Goal: Complete application form

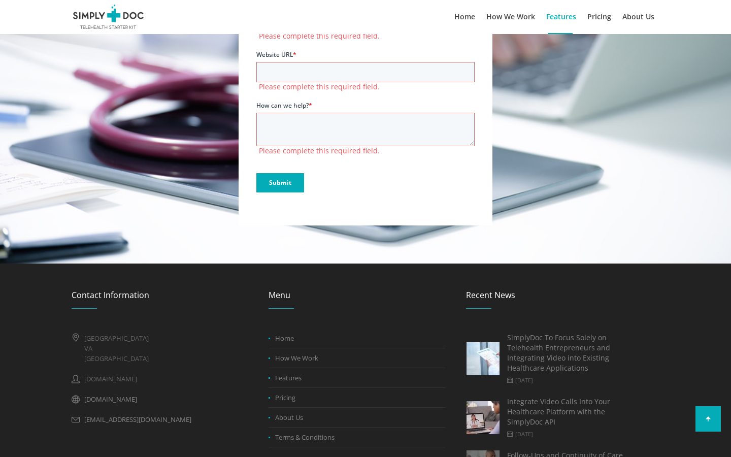
scroll to position [3154, 0]
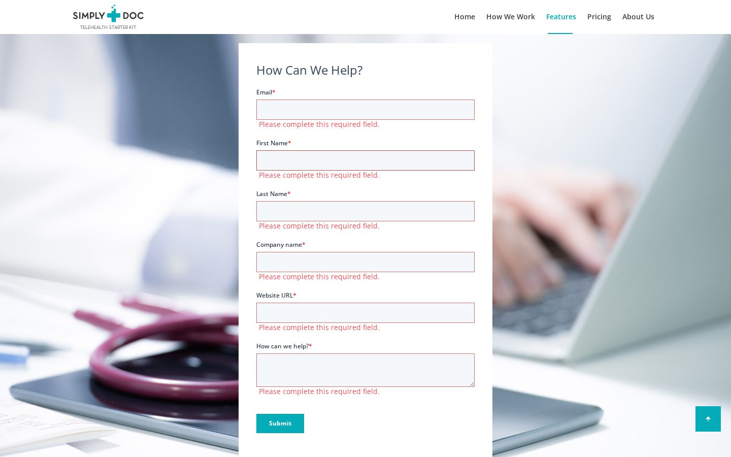
click at [366, 160] on input "First Name *" at bounding box center [365, 160] width 218 height 20
type input "Ígor"
click at [366, 160] on input "First Name *" at bounding box center [365, 160] width 218 height 20
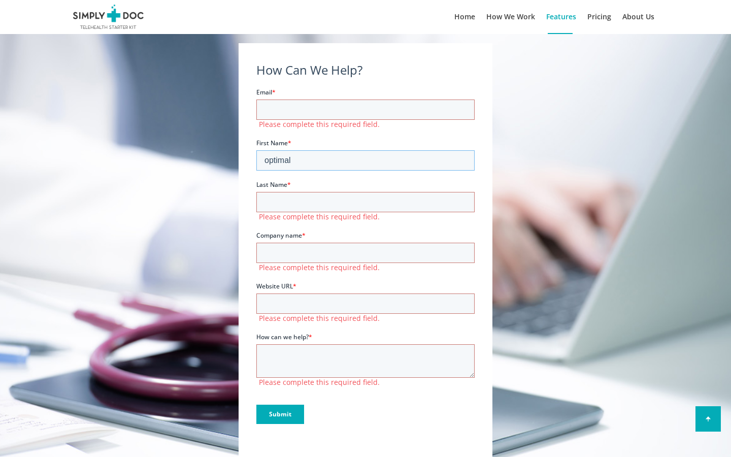
type input "optimal"
click at [366, 160] on input "First Name *" at bounding box center [365, 160] width 218 height 20
click at [366, 202] on input "Last Name *" at bounding box center [365, 201] width 218 height 20
type input "[PERSON_NAME]"
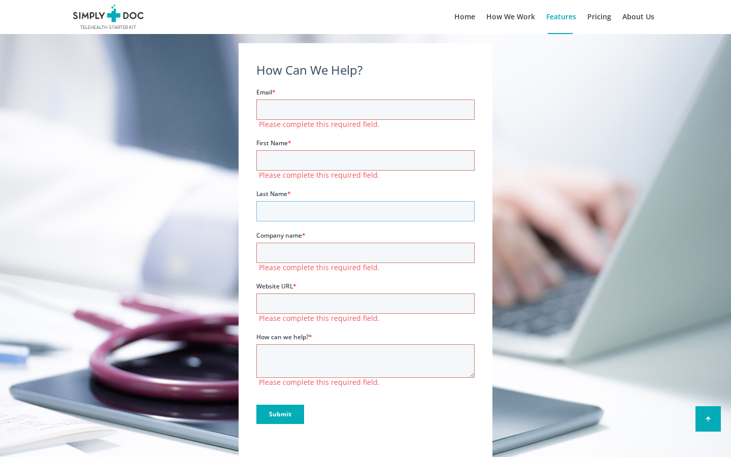
click at [366, 211] on input "Last Name *" at bounding box center [365, 211] width 218 height 20
type input "Avenida"
click at [366, 211] on input "Last Name *" at bounding box center [365, 211] width 218 height 20
click at [366, 252] on input "Company name *" at bounding box center [365, 252] width 218 height 20
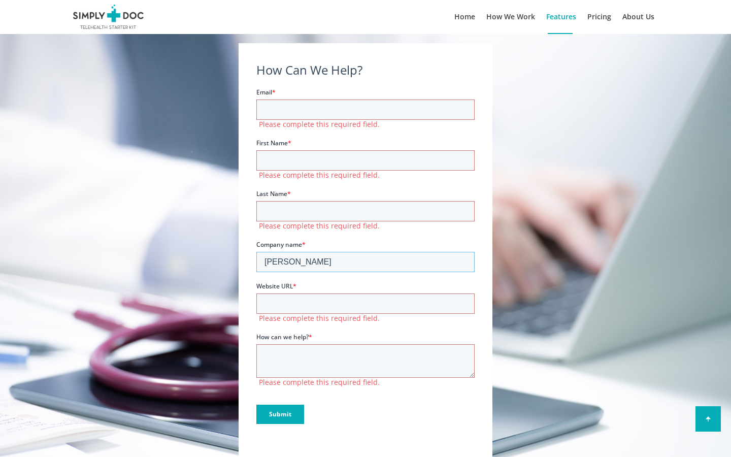
type input "[PERSON_NAME]"
click at [366, 262] on input "Company name *" at bounding box center [365, 261] width 218 height 20
type input "[PERSON_NAME]"
click at [366, 262] on input "Company name *" at bounding box center [365, 261] width 218 height 20
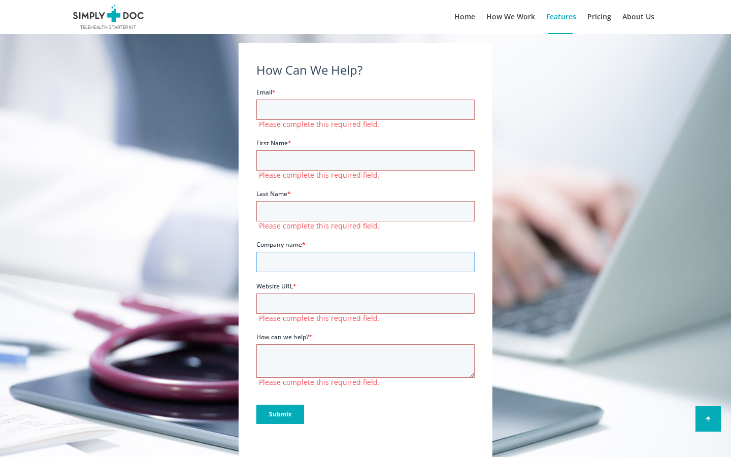
click at [366, 262] on input "Company name *" at bounding box center [365, 261] width 218 height 20
type input "Granite"
click at [366, 262] on input "Company name *" at bounding box center [365, 261] width 218 height 20
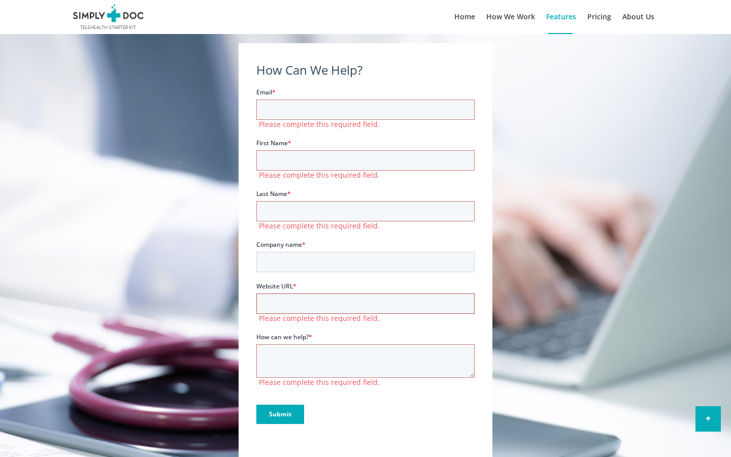
click at [366, 303] on input "Website URL *" at bounding box center [365, 303] width 218 height 20
type input "deposit"
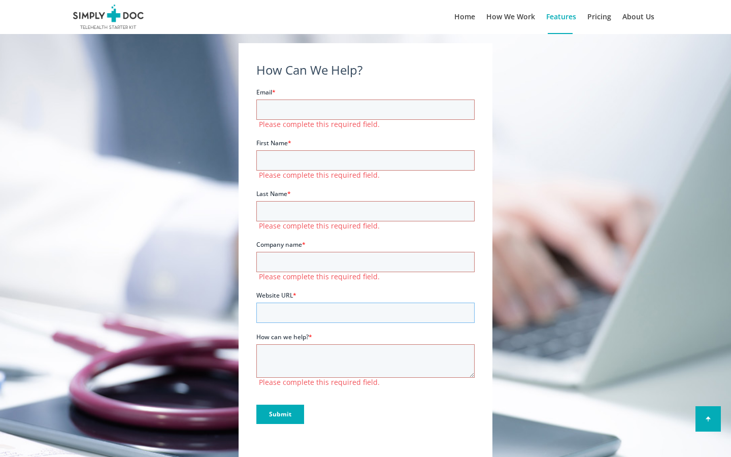
click at [366, 312] on input "Website URL *" at bounding box center [365, 312] width 218 height 20
click at [366, 109] on input "Email *" at bounding box center [365, 109] width 218 height 20
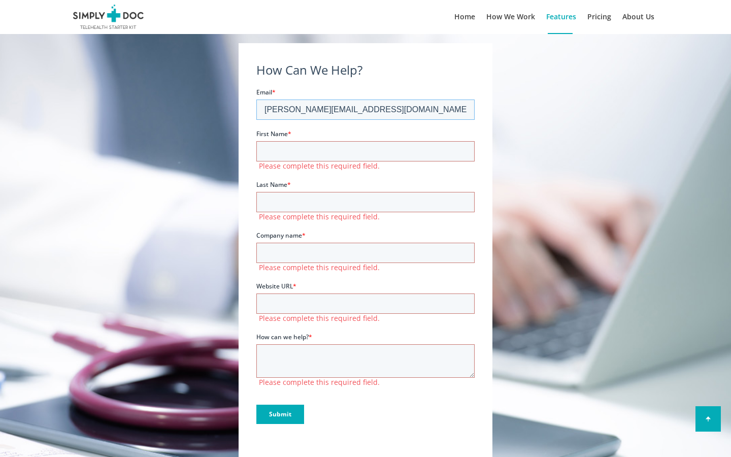
type input "[PERSON_NAME][EMAIL_ADDRESS][DOMAIN_NAME]"
click at [366, 151] on input "First Name *" at bounding box center [365, 151] width 218 height 20
type input "Ígor"
click at [366, 192] on input "Last Name *" at bounding box center [365, 201] width 218 height 20
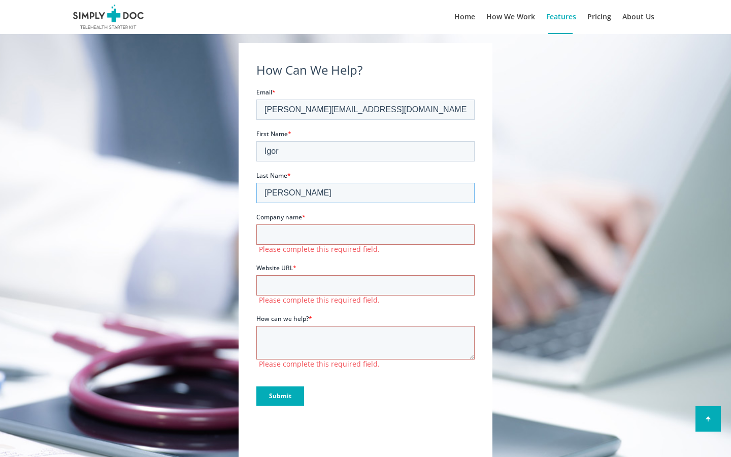
type input "[PERSON_NAME]"
click at [366, 234] on input "Company name *" at bounding box center [365, 234] width 218 height 20
type input "[PERSON_NAME]"
click at [366, 276] on input "Website URL *" at bounding box center [365, 285] width 218 height 20
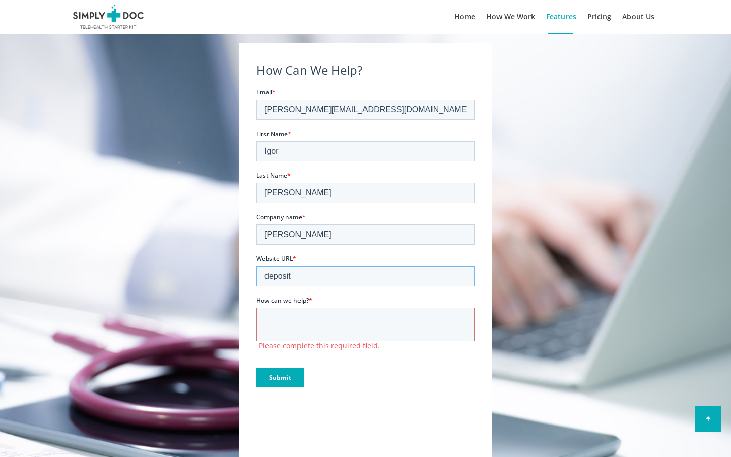
type input "deposit"
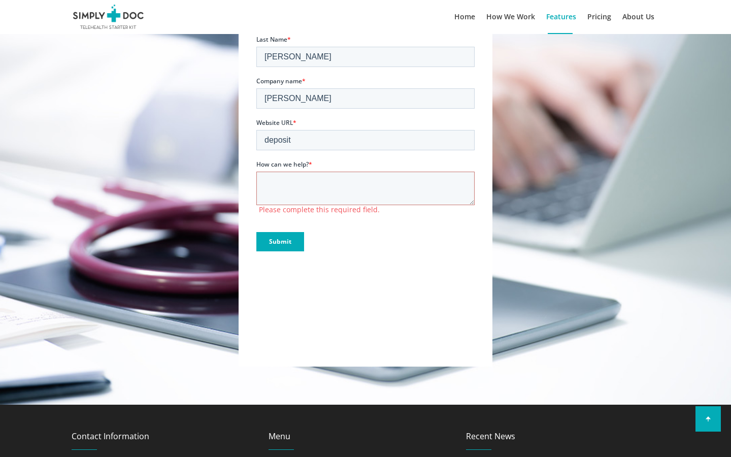
click at [256, 232] on input "Submit" at bounding box center [280, 241] width 48 height 19
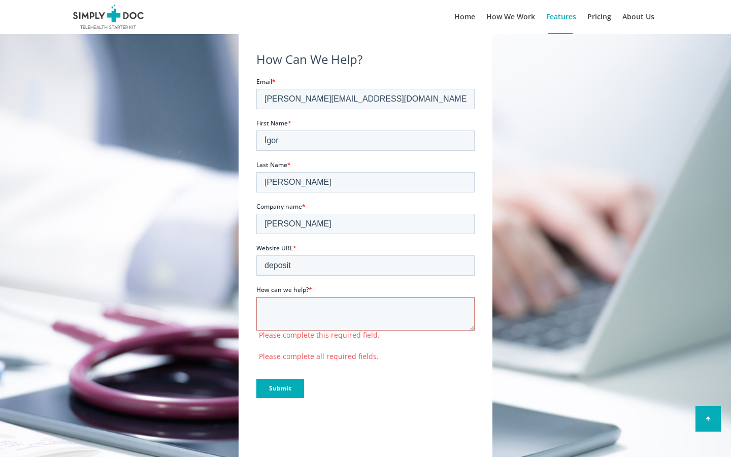
scroll to position [3165, 0]
click at [366, 140] on input "Ígor" at bounding box center [365, 140] width 218 height 20
type input "Í"
type input "[PERSON_NAME]"
click at [366, 140] on input "First Name *" at bounding box center [365, 140] width 218 height 20
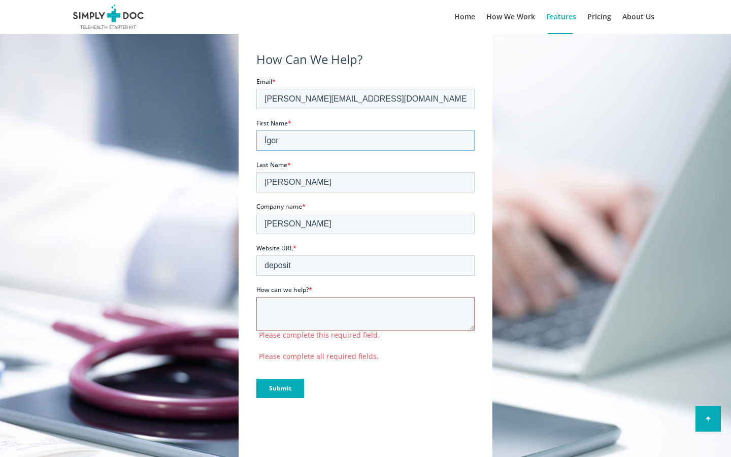
click at [366, 140] on input "Ígor" at bounding box center [365, 140] width 218 height 20
type input "Í"
type input "invoice"
click at [366, 140] on input "First Name *" at bounding box center [365, 140] width 218 height 20
type input "Ígor"
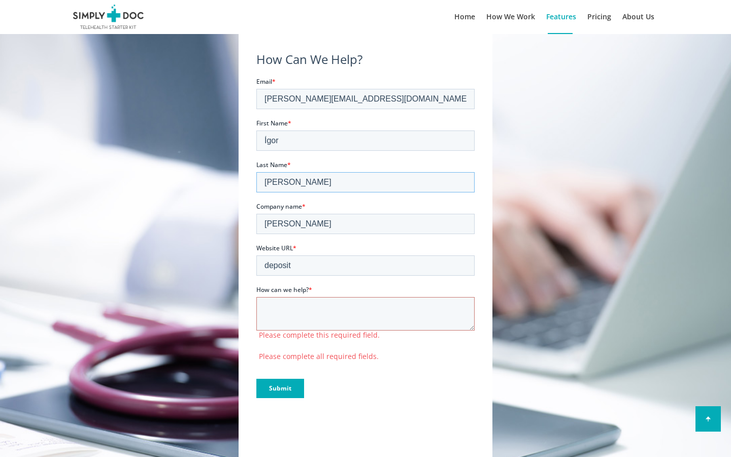
click at [366, 182] on input "[PERSON_NAME]" at bounding box center [365, 182] width 218 height 20
type input "M"
type input "[PERSON_NAME]"
click at [366, 182] on input "Last Name *" at bounding box center [365, 182] width 218 height 20
click at [366, 182] on input "[PERSON_NAME]" at bounding box center [365, 182] width 218 height 20
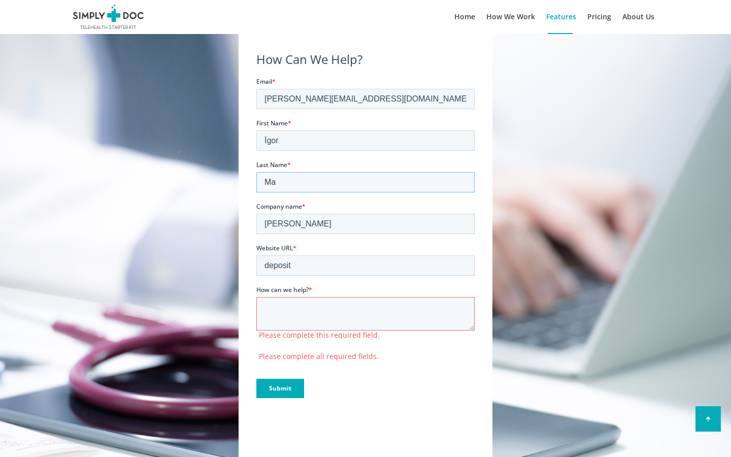
type input "M"
type input "Avenida"
click at [366, 182] on input "Last Name *" at bounding box center [365, 182] width 218 height 20
type input "[PERSON_NAME]"
click at [366, 223] on input "[PERSON_NAME]" at bounding box center [365, 223] width 218 height 20
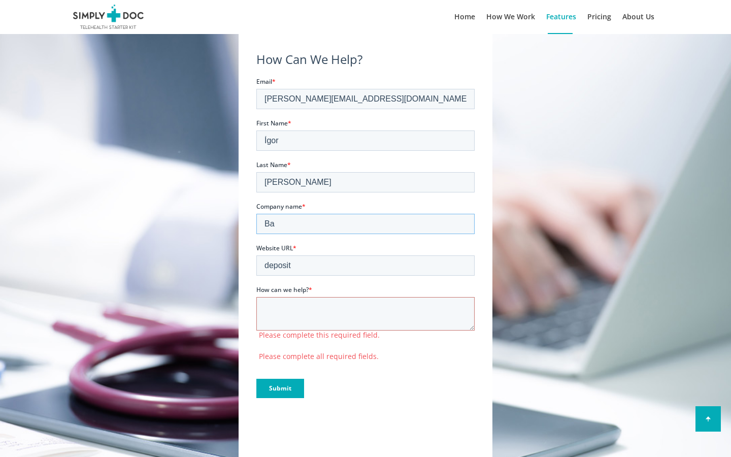
type input "B"
type input "[PERSON_NAME]"
click at [366, 223] on input "Company name *" at bounding box center [365, 223] width 218 height 20
click at [366, 223] on input "[PERSON_NAME]" at bounding box center [365, 223] width 218 height 20
type input "B"
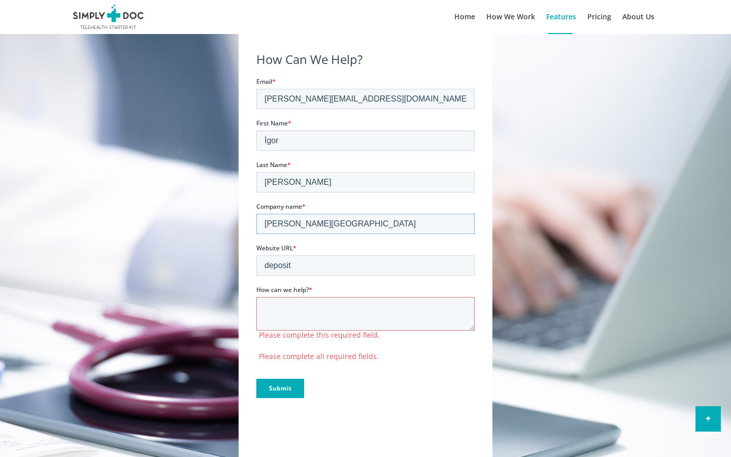
type input "[PERSON_NAME][GEOGRAPHIC_DATA]"
click at [366, 223] on input "Company name *" at bounding box center [365, 223] width 218 height 20
click at [366, 223] on input "[PERSON_NAME]" at bounding box center [365, 223] width 218 height 20
type input "B"
type input "repurpose"
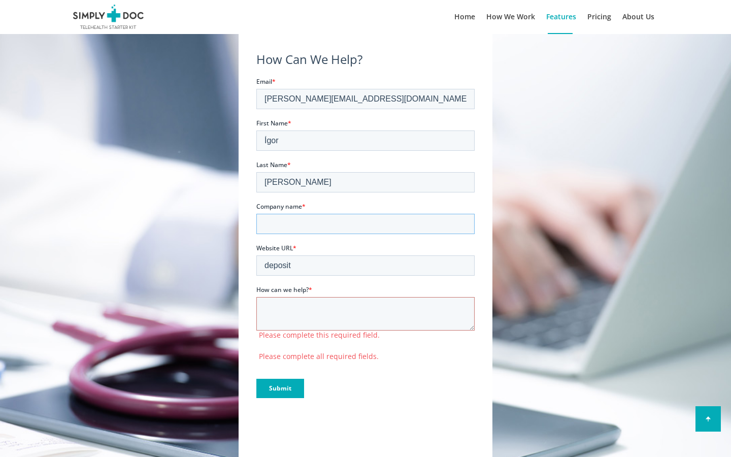
click at [366, 223] on input "Company name *" at bounding box center [365, 223] width 218 height 20
type input "[PERSON_NAME]"
click at [366, 265] on input "deposit" at bounding box center [365, 265] width 218 height 20
type input "d"
type input "pink"
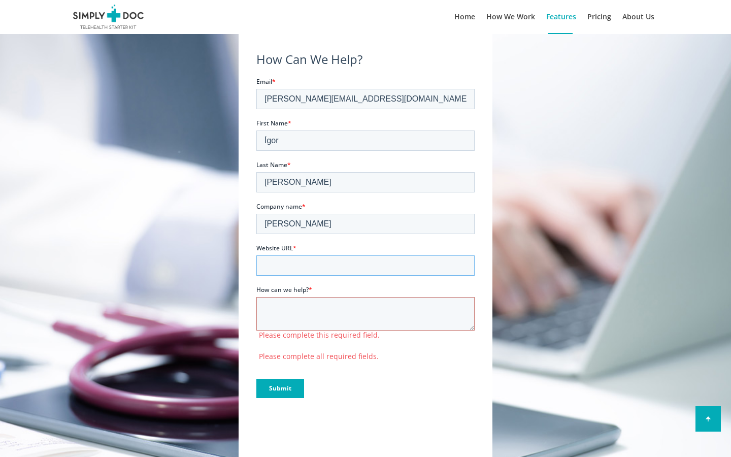
click at [366, 265] on input "Website URL *" at bounding box center [365, 265] width 218 height 20
type input "deposit"
click at [366, 99] on input "[PERSON_NAME][EMAIL_ADDRESS][DOMAIN_NAME]" at bounding box center [365, 98] width 218 height 20
type input "m"
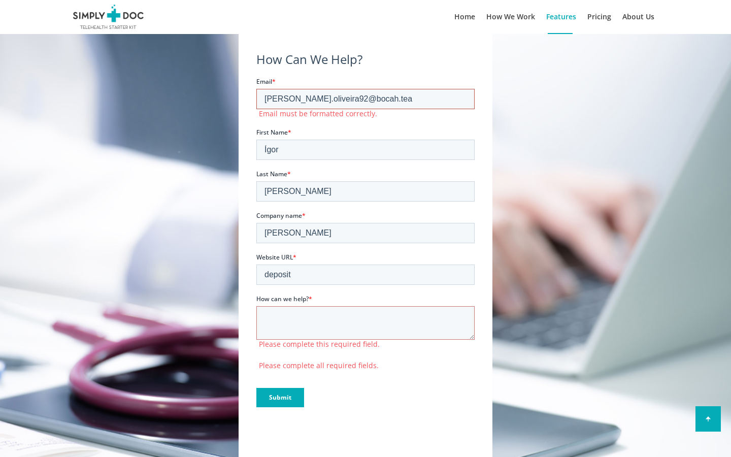
type input "[PERSON_NAME][EMAIL_ADDRESS][DOMAIN_NAME]"
click at [366, 140] on input "Ígor" at bounding box center [365, 149] width 218 height 20
type input "Í"
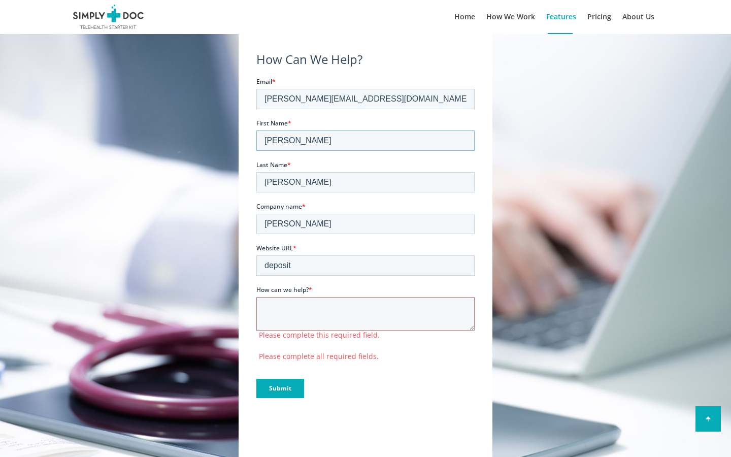
type input "[PERSON_NAME]"
click at [366, 182] on input "[PERSON_NAME]" at bounding box center [365, 182] width 218 height 20
type input "M"
type input "[PERSON_NAME]"
click at [366, 223] on input "[PERSON_NAME]" at bounding box center [365, 223] width 218 height 20
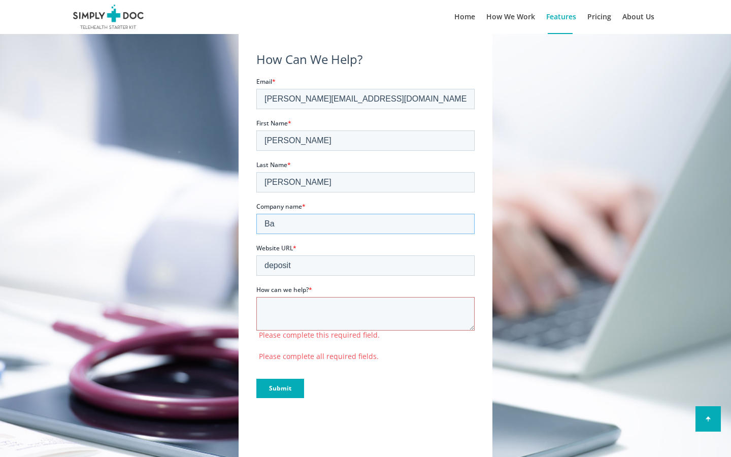
type input "B"
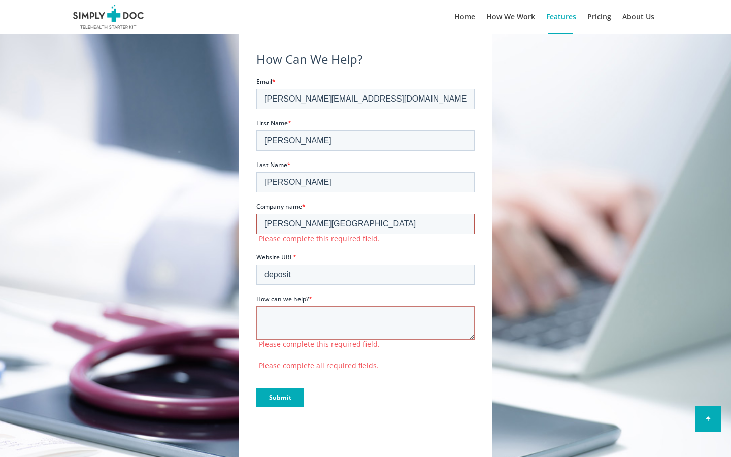
type input "[PERSON_NAME][GEOGRAPHIC_DATA]"
click at [366, 265] on input "deposit" at bounding box center [365, 274] width 218 height 20
type input "d"
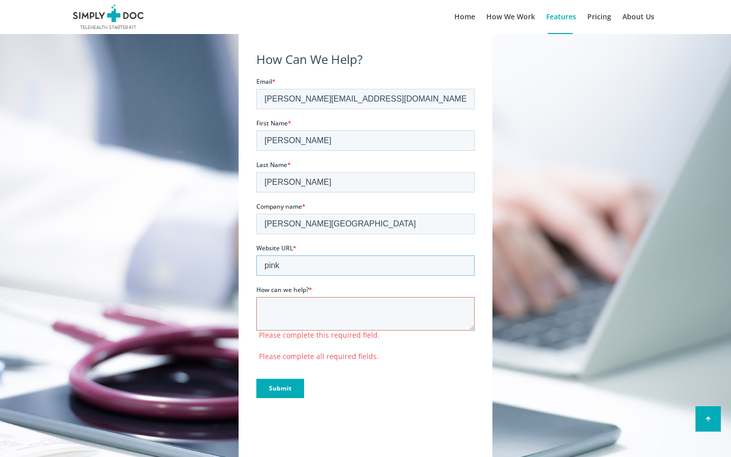
type input "pink"
click at [256, 378] on input "Submit" at bounding box center [280, 387] width 48 height 19
click at [280, 388] on input "Submit" at bounding box center [280, 387] width 48 height 19
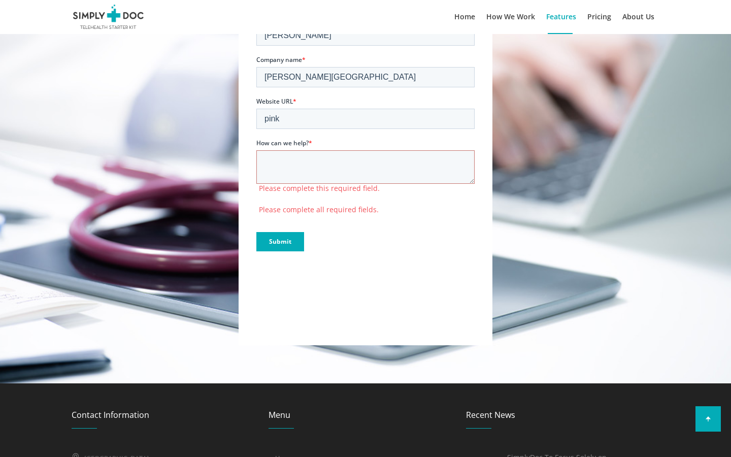
scroll to position [3165, 0]
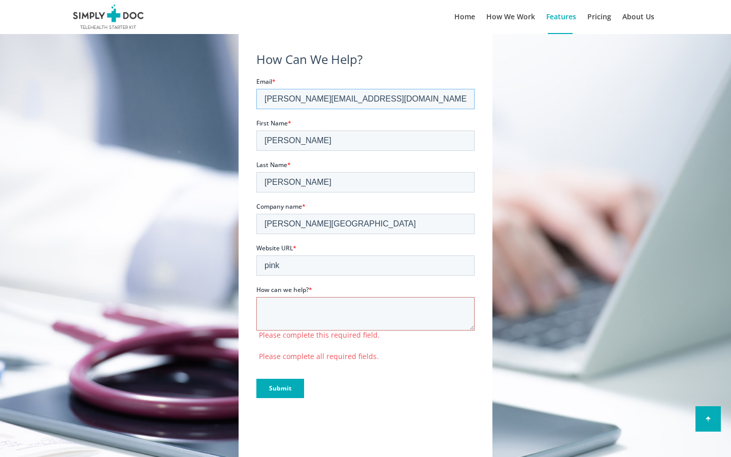
click at [366, 99] on input "[PERSON_NAME][EMAIL_ADDRESS][DOMAIN_NAME]" at bounding box center [365, 98] width 218 height 20
type input "m"
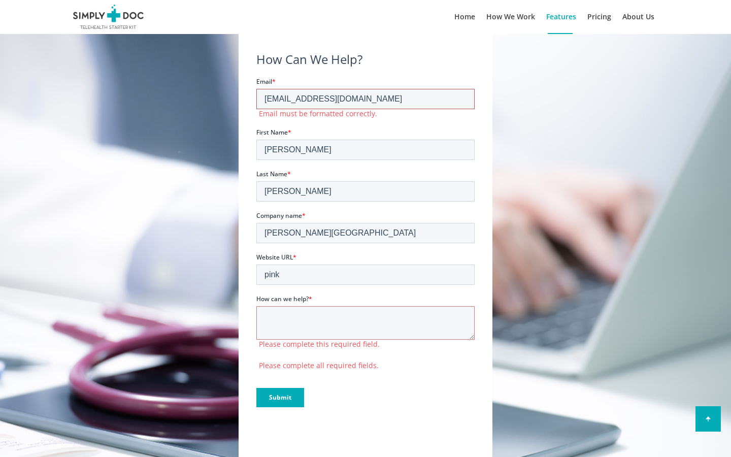
type input "[EMAIL_ADDRESS][DOMAIN_NAME]"
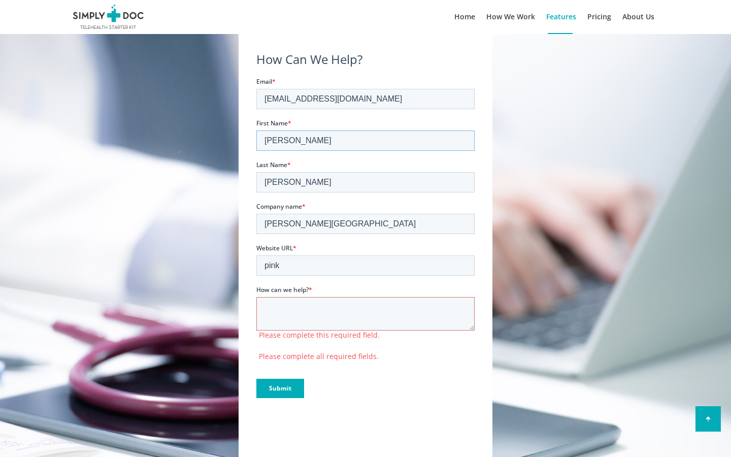
click at [366, 140] on input "[PERSON_NAME]" at bounding box center [365, 140] width 218 height 20
type input "N"
type input "[PERSON_NAME]"
click at [366, 182] on input "[PERSON_NAME]" at bounding box center [365, 182] width 218 height 20
type input "O"
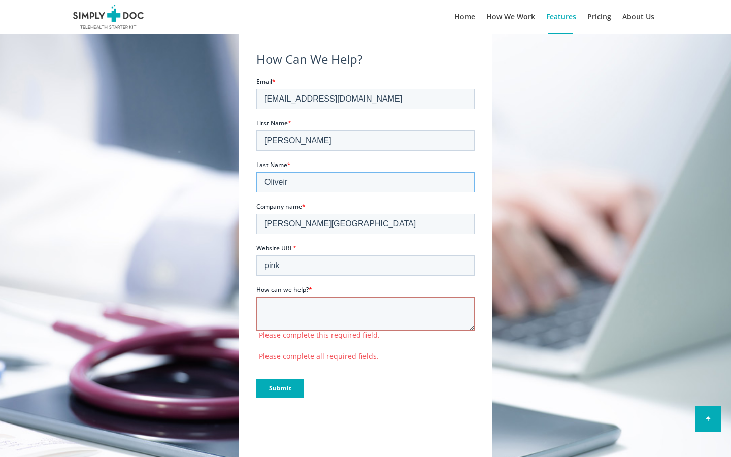
type input "[PERSON_NAME]"
click at [366, 223] on input "[PERSON_NAME][GEOGRAPHIC_DATA]" at bounding box center [365, 223] width 218 height 20
type input "P"
type input "[PERSON_NAME][GEOGRAPHIC_DATA]"
click at [366, 265] on input "pink" at bounding box center [365, 265] width 218 height 20
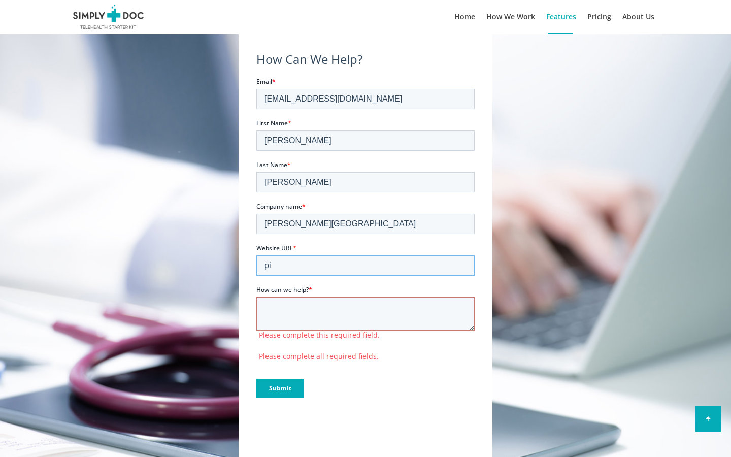
type input "p"
type input "pink"
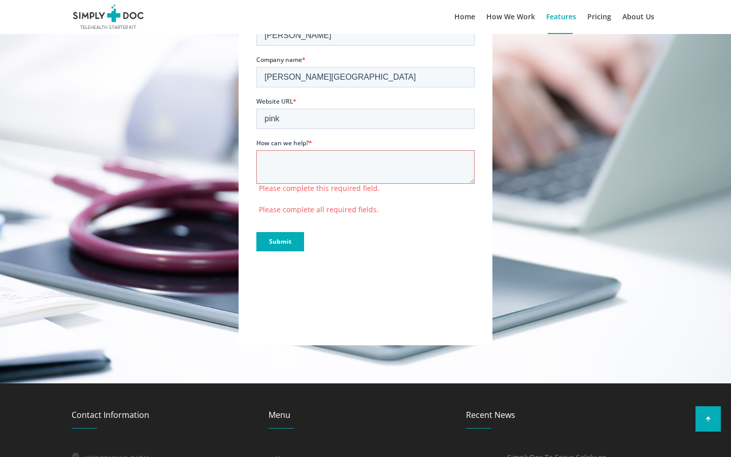
click at [256, 232] on input "Submit" at bounding box center [280, 241] width 48 height 19
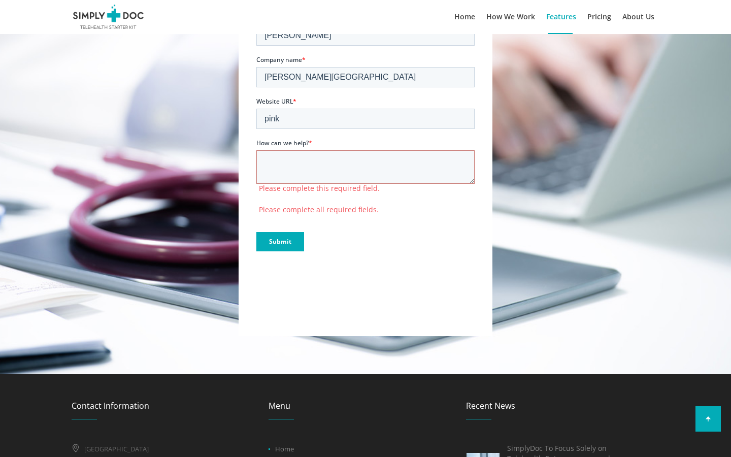
scroll to position [3321, 0]
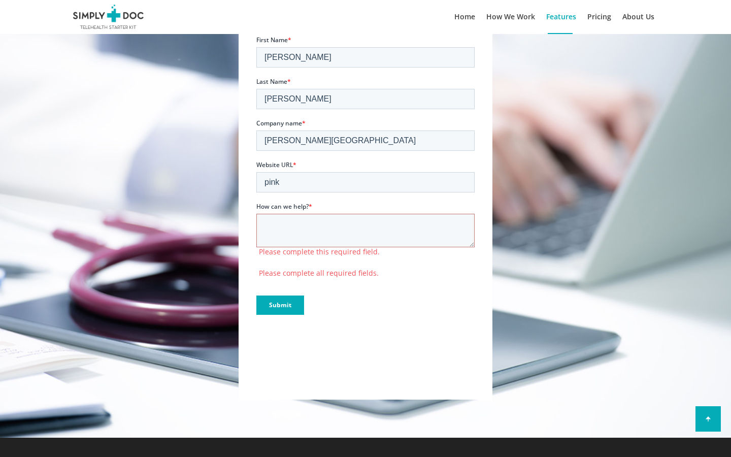
click at [280, 305] on input "Submit" at bounding box center [280, 305] width 48 height 19
